Goal: Check status: Check status

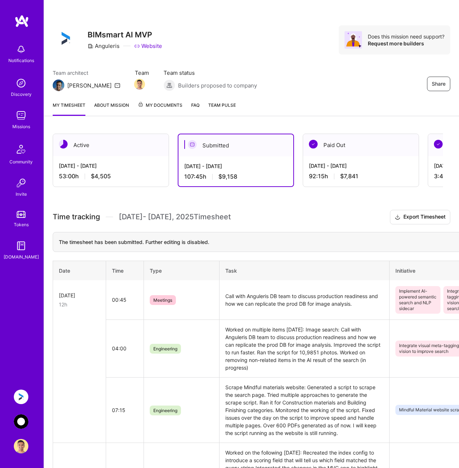
scroll to position [721, 0]
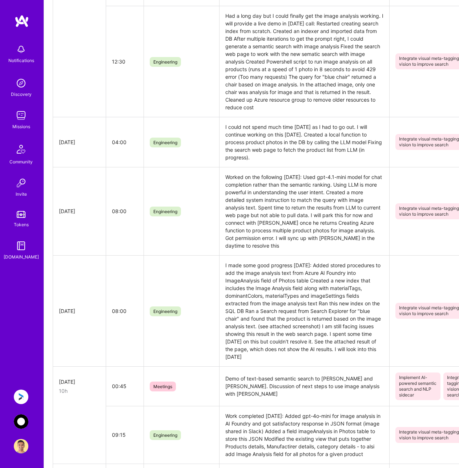
click at [23, 397] on img at bounding box center [21, 397] width 15 height 15
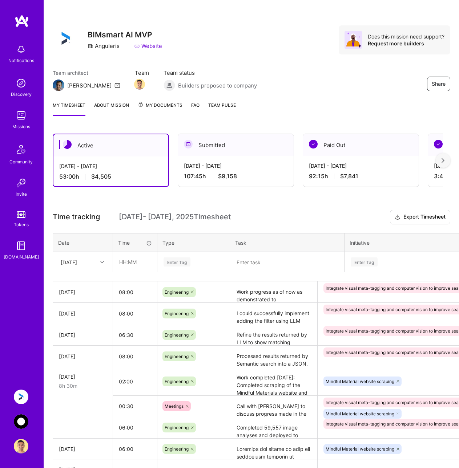
click at [249, 162] on div "[DATE] - [DATE] 107:45 h $9,158" at bounding box center [236, 171] width 116 height 30
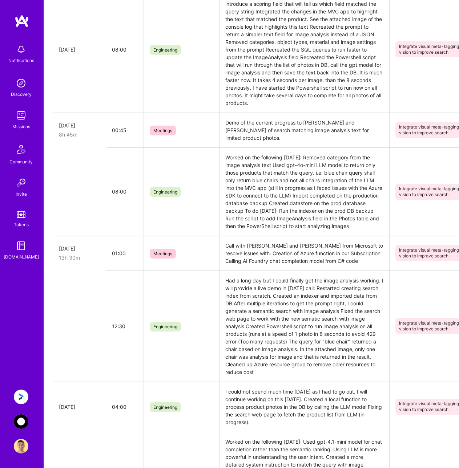
scroll to position [472, 0]
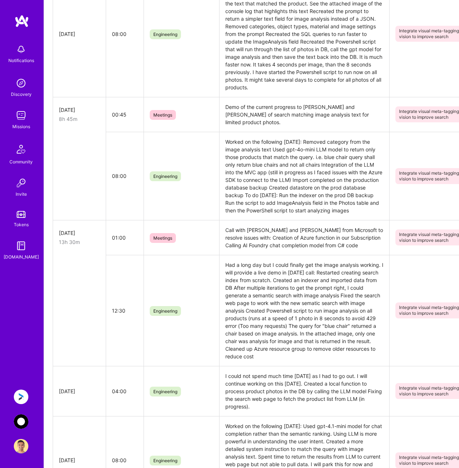
click at [120, 303] on td "12:30" at bounding box center [125, 310] width 38 height 111
click at [271, 316] on td "Had a long day but I could finally get the image analysis working. I will provi…" at bounding box center [304, 310] width 170 height 111
drag, startPoint x: 254, startPoint y: 286, endPoint x: 260, endPoint y: 301, distance: 16.5
click at [260, 301] on td "Had a long day but I could finally get the image analysis working. I will provi…" at bounding box center [304, 310] width 170 height 111
click at [269, 322] on td "Had a long day but I could finally get the image analysis working. I will provi…" at bounding box center [304, 310] width 170 height 111
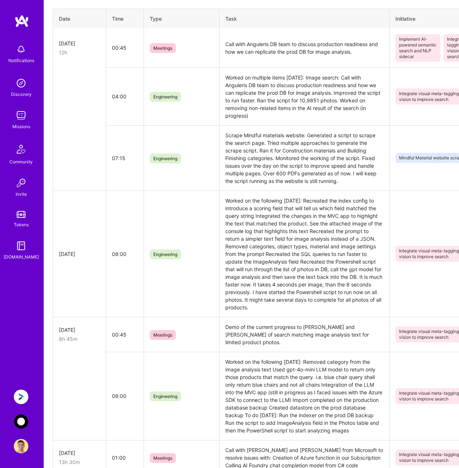
scroll to position [73, 0]
